Goal: Check status

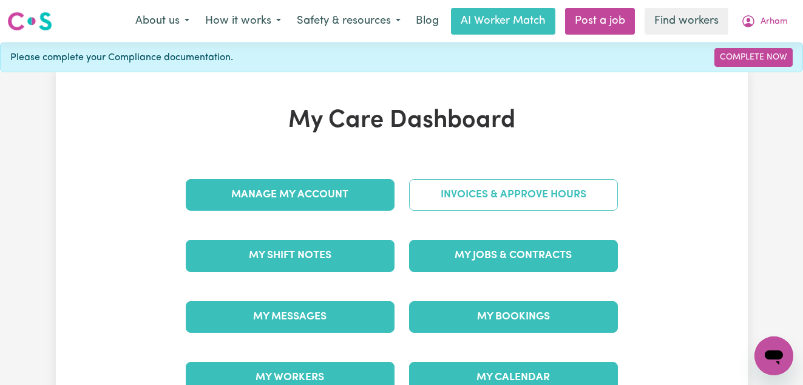
click at [497, 190] on link "Invoices & Approve Hours" at bounding box center [513, 195] width 209 height 32
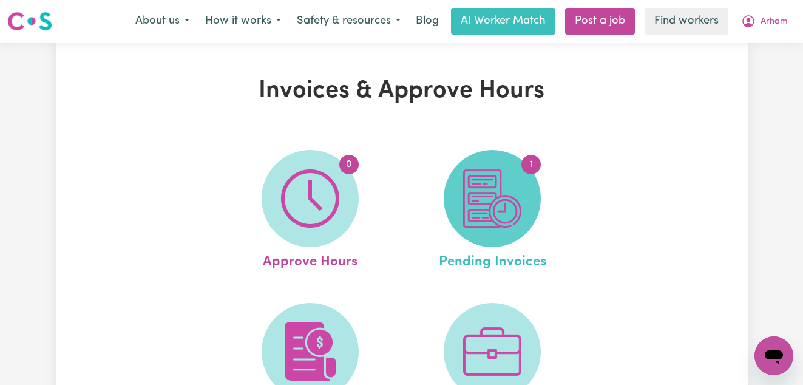
click at [512, 211] on img at bounding box center [492, 198] width 58 height 58
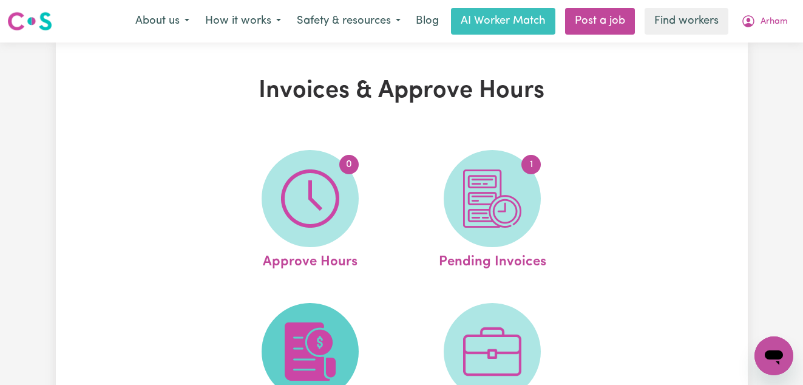
click at [282, 335] on img at bounding box center [310, 351] width 58 height 58
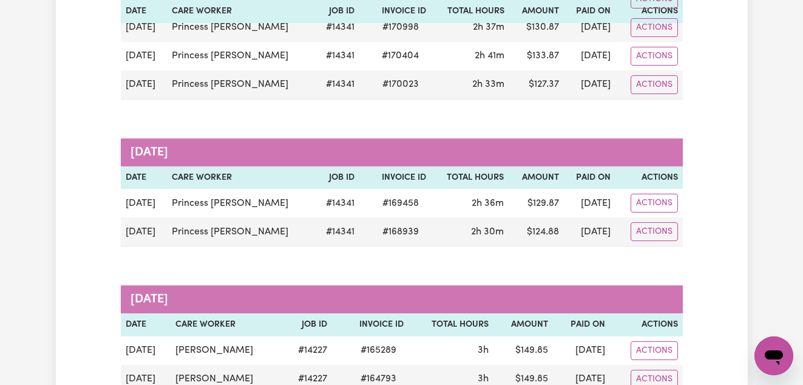
scroll to position [279, 0]
